Goal: Use online tool/utility: Utilize a website feature to perform a specific function

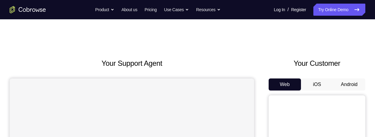
click at [348, 83] on button "Android" at bounding box center [349, 85] width 32 height 12
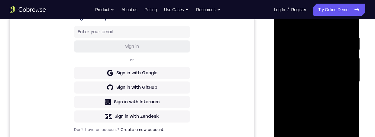
scroll to position [87, 0]
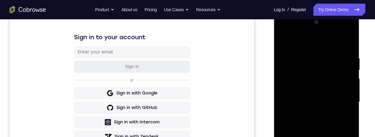
click at [316, 137] on div at bounding box center [317, 102] width 76 height 169
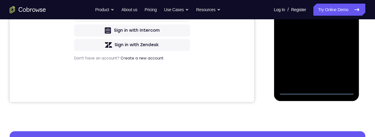
scroll to position [173, 0]
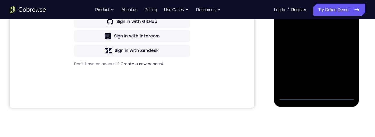
click at [343, 68] on div at bounding box center [317, 15] width 76 height 169
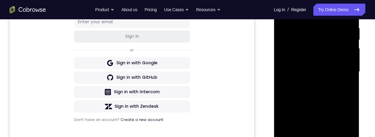
click at [288, 2] on div at bounding box center [317, 71] width 76 height 169
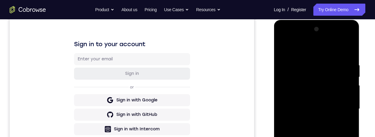
click at [339, 108] on div at bounding box center [317, 109] width 76 height 169
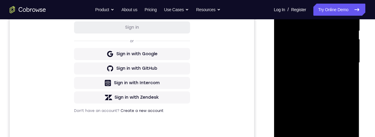
scroll to position [135, 0]
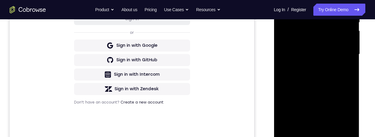
click at [308, 125] on div at bounding box center [317, 54] width 76 height 169
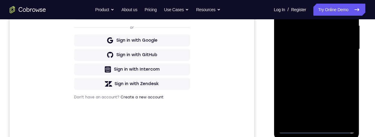
click at [323, 46] on div at bounding box center [317, 49] width 76 height 169
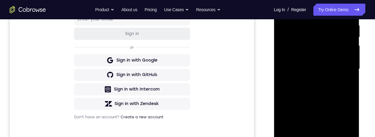
click at [302, 57] on div at bounding box center [317, 69] width 76 height 169
click at [322, 67] on div at bounding box center [317, 69] width 76 height 169
click at [332, 93] on div at bounding box center [317, 69] width 76 height 169
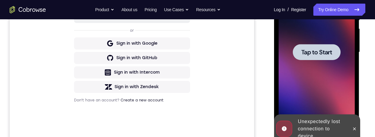
scroll to position [148, 0]
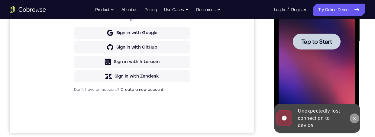
click at [353, 119] on icon at bounding box center [354, 118] width 5 height 5
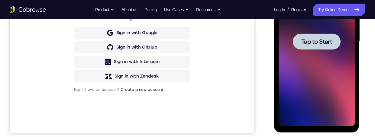
click at [323, 39] on span "Tap to Start" at bounding box center [316, 42] width 31 height 6
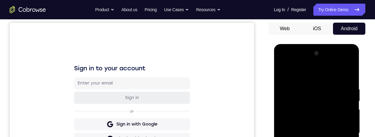
scroll to position [123, 0]
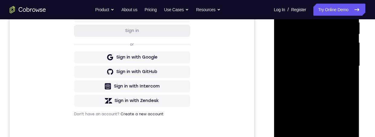
click at [315, 137] on div at bounding box center [317, 66] width 76 height 169
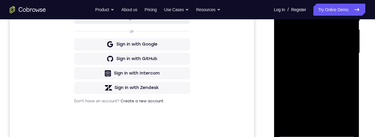
scroll to position [120, 0]
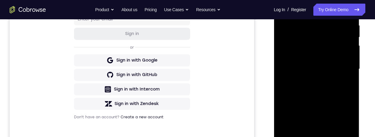
click at [345, 123] on div at bounding box center [317, 69] width 76 height 169
click at [372, 57] on div "Your Support Agent Your Customer Web iOS Android Next Steps We’d be happy to gi…" at bounding box center [187, 98] width 375 height 399
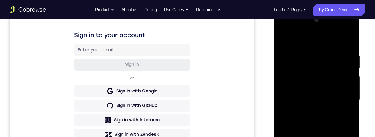
scroll to position [60, 0]
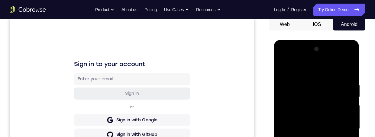
click at [289, 60] on div at bounding box center [317, 128] width 76 height 169
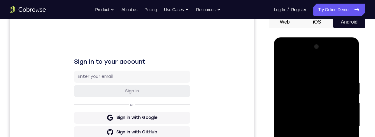
click at [342, 123] on div at bounding box center [317, 126] width 76 height 169
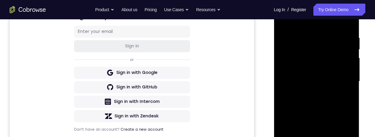
scroll to position [127, 0]
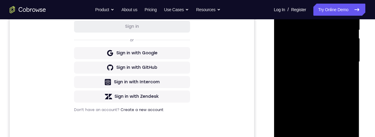
click at [308, 74] on div at bounding box center [317, 61] width 76 height 169
click at [328, 57] on div at bounding box center [317, 61] width 76 height 169
click at [308, 48] on div at bounding box center [317, 61] width 76 height 169
click at [322, 61] on div at bounding box center [317, 61] width 76 height 169
click at [260, 80] on div "Your Support Agent Your Customer Web iOS Android" at bounding box center [188, 43] width 356 height 224
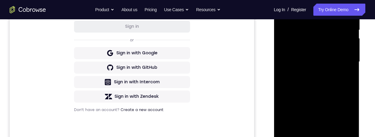
click at [338, 87] on div at bounding box center [317, 61] width 76 height 169
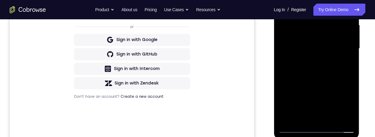
click at [331, 119] on div at bounding box center [317, 48] width 76 height 169
click at [334, 80] on div at bounding box center [317, 48] width 76 height 169
click at [326, 81] on div at bounding box center [317, 48] width 76 height 169
click at [308, 117] on div at bounding box center [317, 48] width 76 height 169
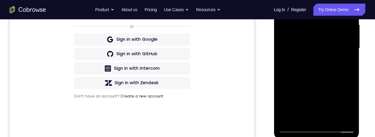
click at [323, 107] on div at bounding box center [317, 48] width 76 height 169
click at [312, 88] on div at bounding box center [317, 48] width 76 height 169
click at [294, 87] on div at bounding box center [317, 48] width 76 height 169
click at [350, 107] on div at bounding box center [317, 48] width 76 height 169
click at [296, 85] on div at bounding box center [317, 48] width 76 height 169
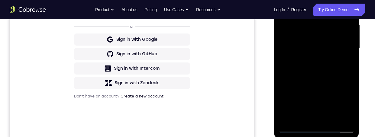
click at [343, 65] on div at bounding box center [317, 48] width 76 height 169
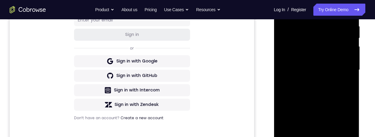
scroll to position [83, 0]
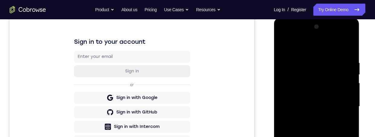
click at [282, 46] on div at bounding box center [317, 106] width 76 height 169
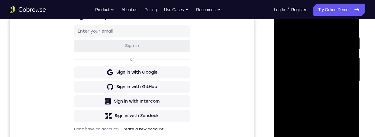
scroll to position [109, 0]
click at [326, 113] on div at bounding box center [317, 80] width 76 height 169
click at [308, 137] on div at bounding box center [317, 80] width 76 height 169
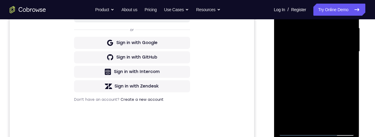
scroll to position [134, 0]
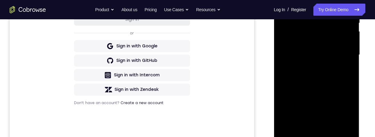
click at [347, 70] on div at bounding box center [317, 54] width 76 height 169
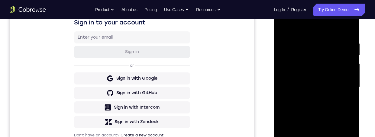
click at [279, 28] on div at bounding box center [317, 87] width 76 height 169
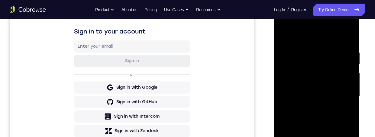
scroll to position [166, 0]
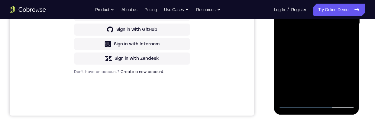
click at [329, 58] on div at bounding box center [317, 23] width 76 height 169
click at [308, 93] on div at bounding box center [317, 23] width 76 height 169
click at [300, 93] on div at bounding box center [317, 23] width 76 height 169
click at [309, 61] on div at bounding box center [317, 23] width 76 height 169
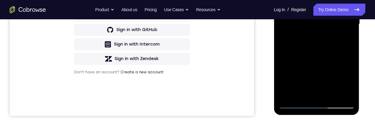
click at [308, 57] on div at bounding box center [317, 23] width 76 height 169
click at [346, 34] on div at bounding box center [317, 23] width 76 height 169
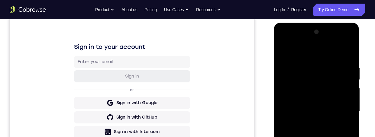
click at [285, 53] on div at bounding box center [317, 111] width 76 height 169
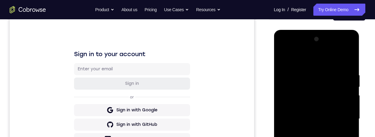
scroll to position [111, 0]
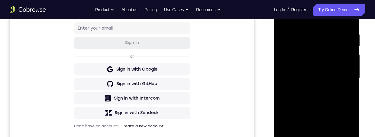
click at [330, 112] on div at bounding box center [317, 78] width 76 height 169
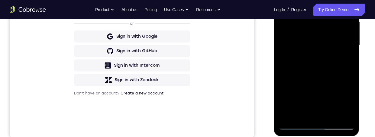
click at [309, 112] on div at bounding box center [317, 45] width 76 height 169
click at [350, 104] on div at bounding box center [317, 45] width 76 height 169
click at [351, 102] on div at bounding box center [317, 45] width 76 height 169
click at [302, 115] on div at bounding box center [317, 45] width 76 height 169
click at [332, 92] on div at bounding box center [317, 45] width 76 height 169
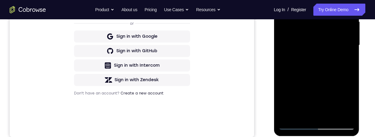
click at [332, 91] on div at bounding box center [317, 45] width 76 height 169
click at [332, 92] on div at bounding box center [317, 45] width 76 height 169
click at [331, 93] on div at bounding box center [317, 45] width 76 height 169
click at [348, 57] on div at bounding box center [317, 45] width 76 height 169
click at [284, 0] on div at bounding box center [317, 45] width 76 height 169
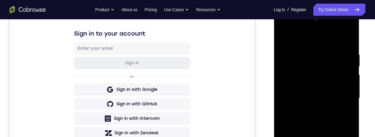
scroll to position [90, 0]
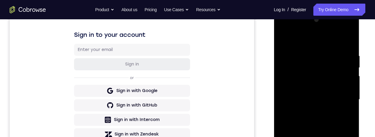
click at [330, 60] on div at bounding box center [317, 99] width 76 height 169
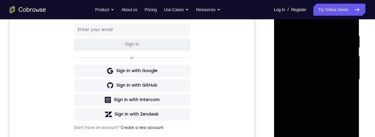
scroll to position [104, 0]
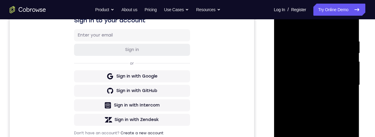
click at [300, 58] on div at bounding box center [317, 85] width 76 height 169
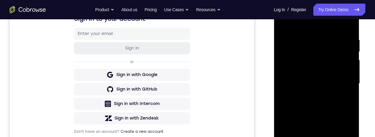
click at [293, 133] on div at bounding box center [317, 83] width 76 height 169
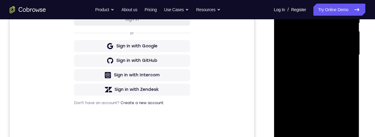
scroll to position [92, 0]
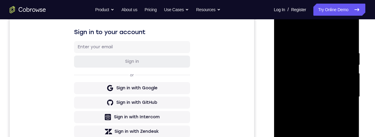
click at [350, 99] on div at bounding box center [317, 96] width 76 height 169
click at [349, 99] on div at bounding box center [317, 96] width 76 height 169
click at [346, 98] on div at bounding box center [317, 96] width 76 height 169
click at [284, 34] on div at bounding box center [317, 96] width 76 height 169
click at [284, 38] on div at bounding box center [317, 96] width 76 height 169
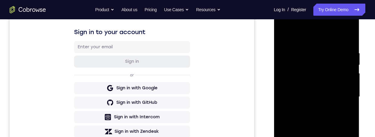
click at [282, 34] on div at bounding box center [317, 96] width 76 height 169
click at [352, 62] on div at bounding box center [317, 96] width 76 height 169
click at [350, 63] on div at bounding box center [317, 96] width 76 height 169
click at [350, 61] on div at bounding box center [317, 96] width 76 height 169
click at [281, 65] on div at bounding box center [317, 96] width 76 height 169
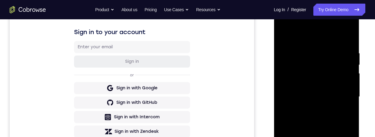
click at [280, 66] on div at bounding box center [317, 96] width 76 height 169
click at [280, 63] on div at bounding box center [317, 96] width 76 height 169
